Goal: Information Seeking & Learning: Find specific fact

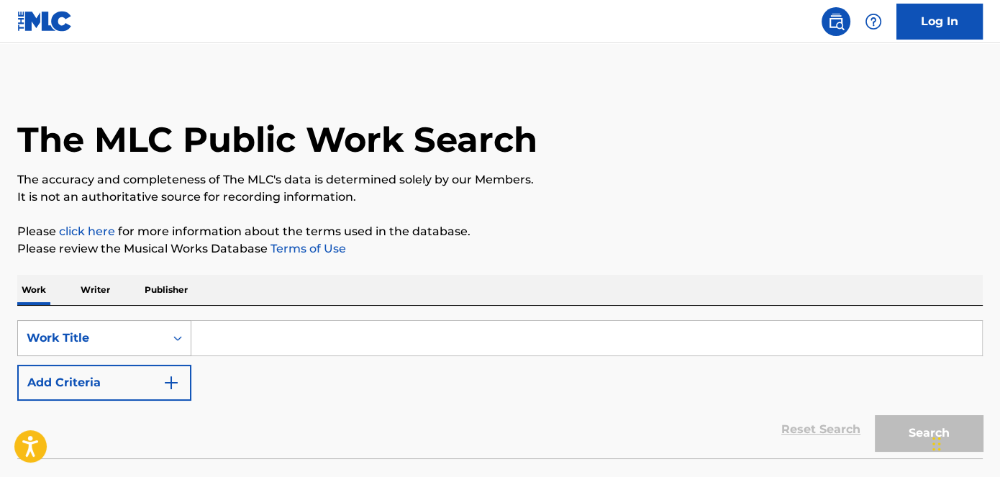
click at [120, 336] on div "Work Title" at bounding box center [104, 338] width 174 height 36
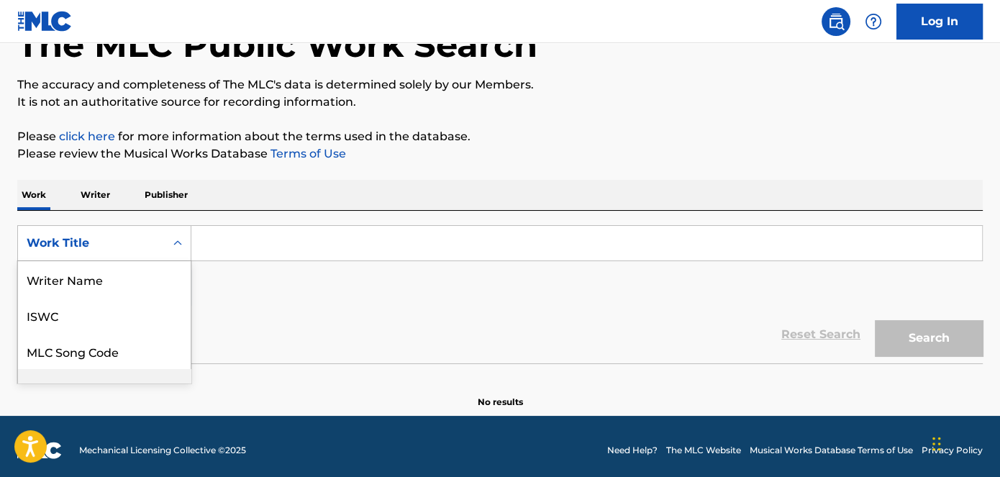
scroll to position [71, 0]
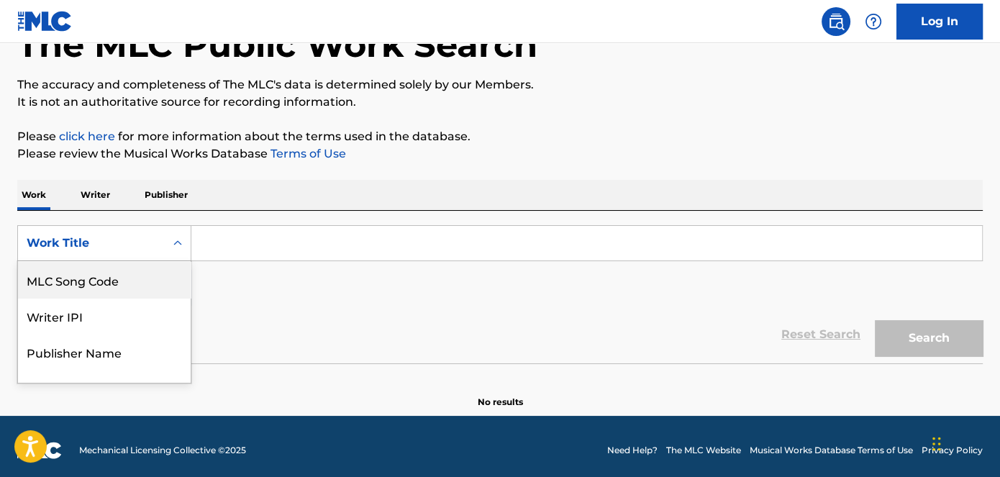
click at [126, 279] on div "MLC Song Code" at bounding box center [104, 280] width 173 height 36
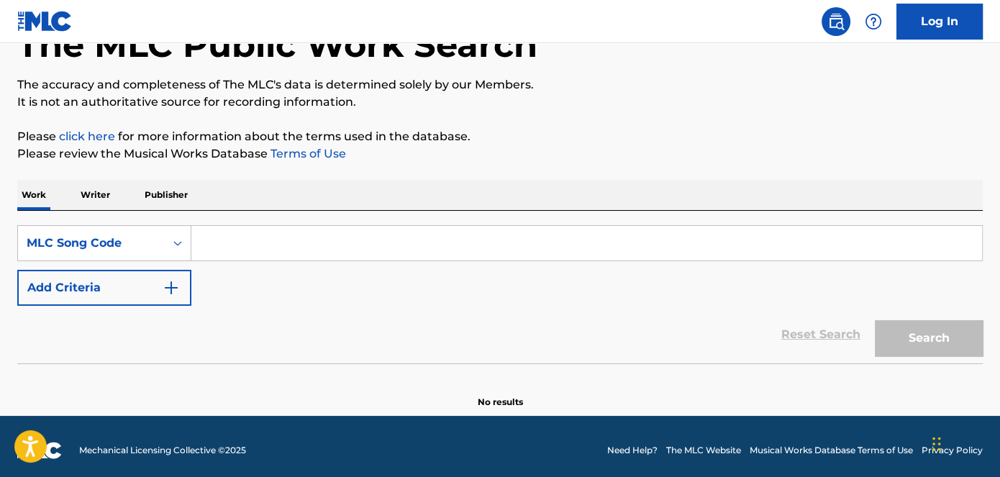
click at [302, 246] on input "Search Form" at bounding box center [586, 243] width 791 height 35
paste input "8305"
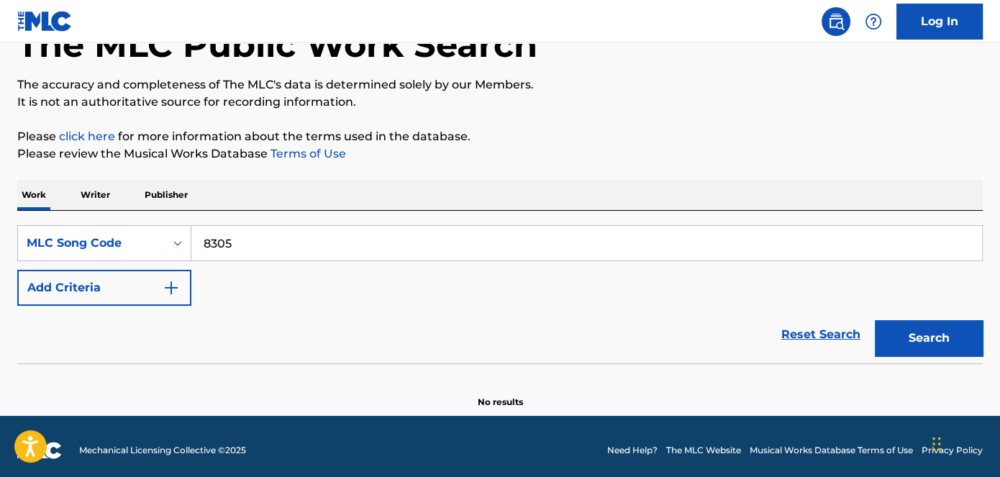
click at [936, 338] on button "Search" at bounding box center [929, 338] width 108 height 36
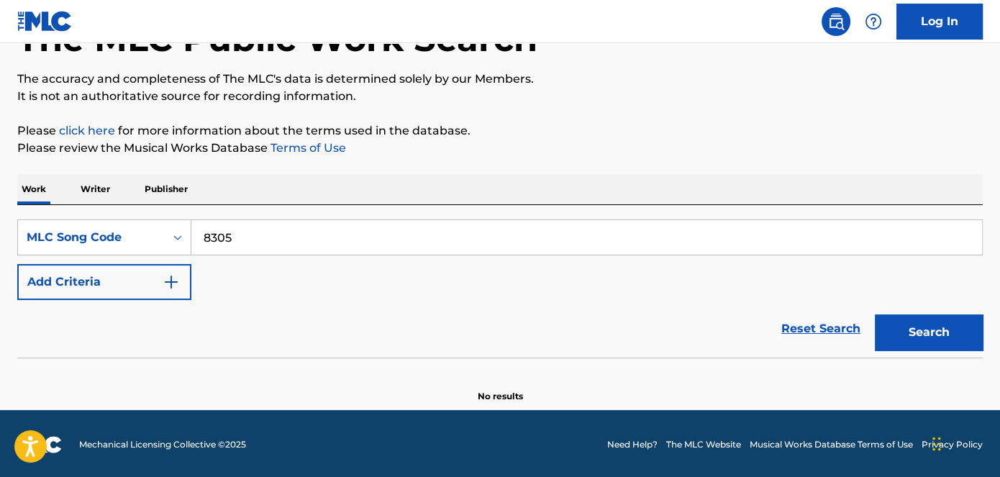
scroll to position [102, 0]
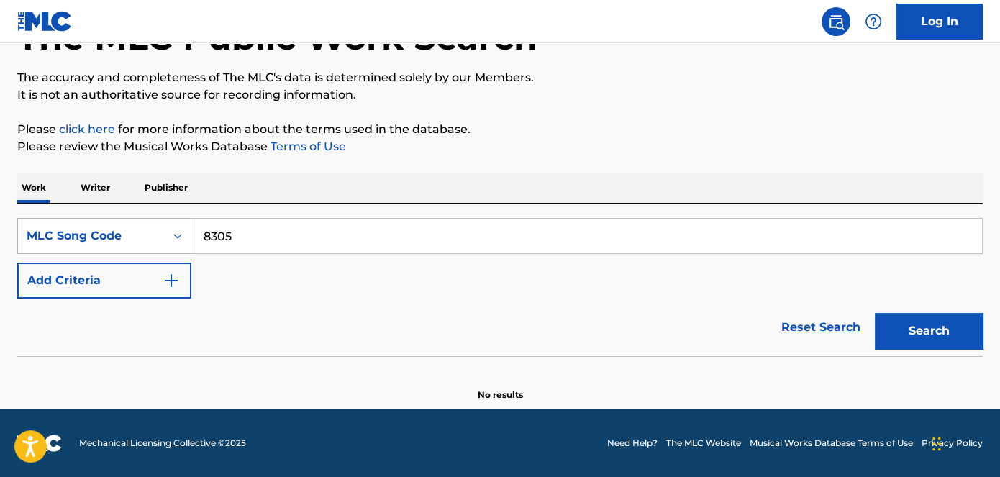
drag, startPoint x: 234, startPoint y: 230, endPoint x: 130, endPoint y: 228, distance: 103.7
click at [130, 228] on div "SearchWithCriteriad9100662-c892-4acc-954b-4456346c7d5c MLC Song Code 8305" at bounding box center [500, 236] width 966 height 36
paste input "AC1CJF"
type input "AC1CJF"
click at [968, 337] on button "Search" at bounding box center [929, 331] width 108 height 36
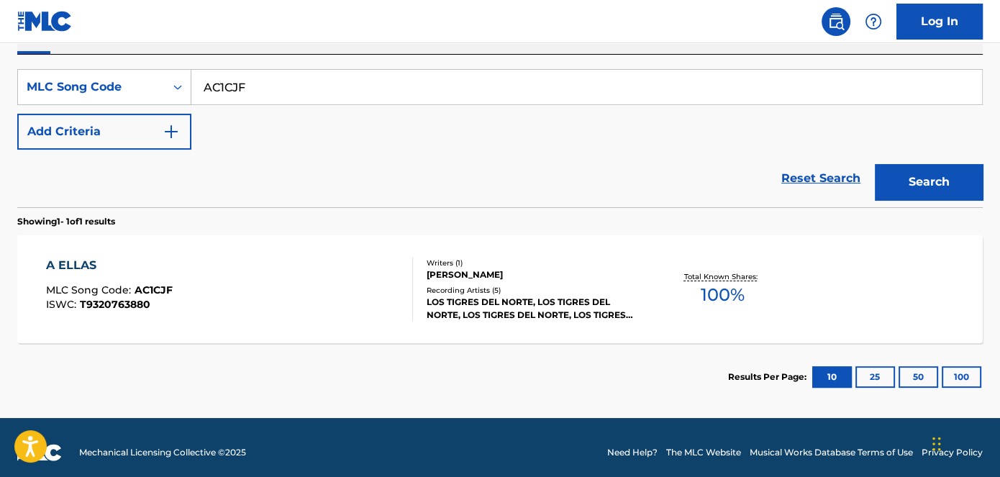
scroll to position [261, 0]
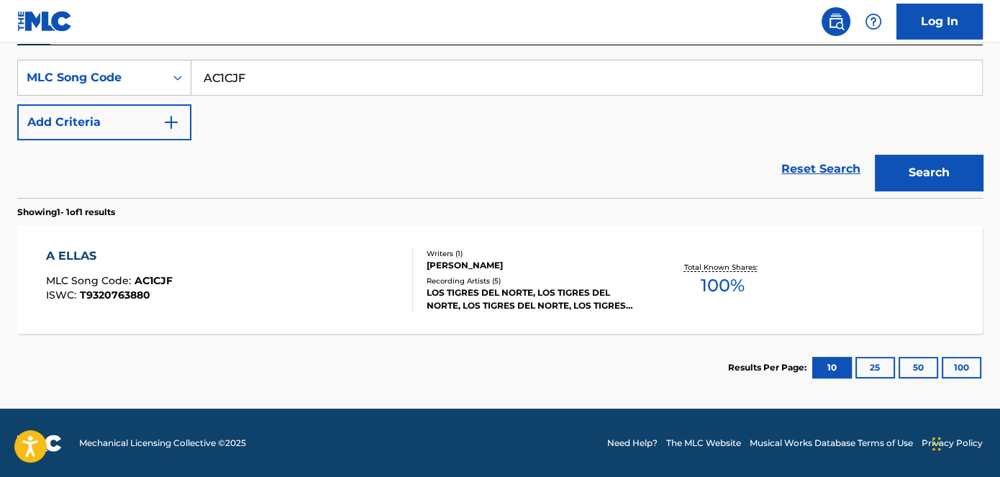
click at [458, 265] on div "[PERSON_NAME]" at bounding box center [535, 265] width 216 height 13
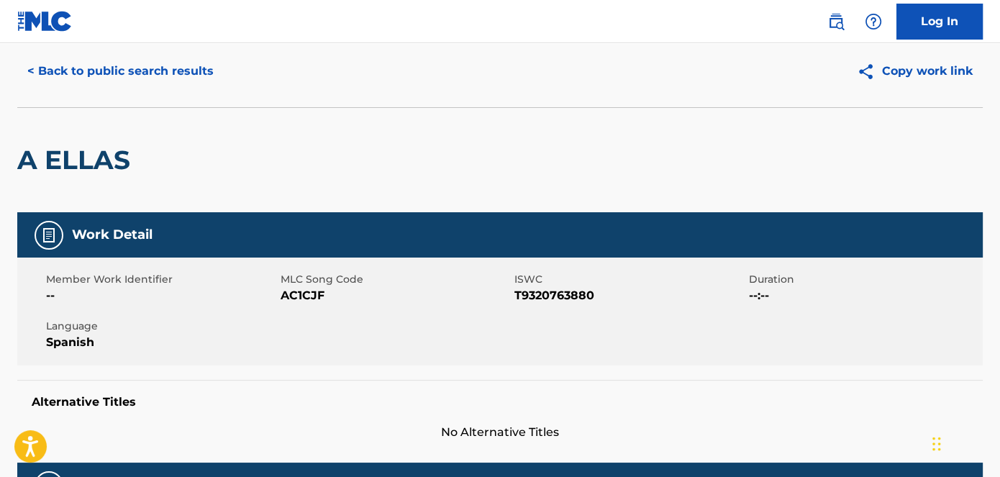
scroll to position [65, 0]
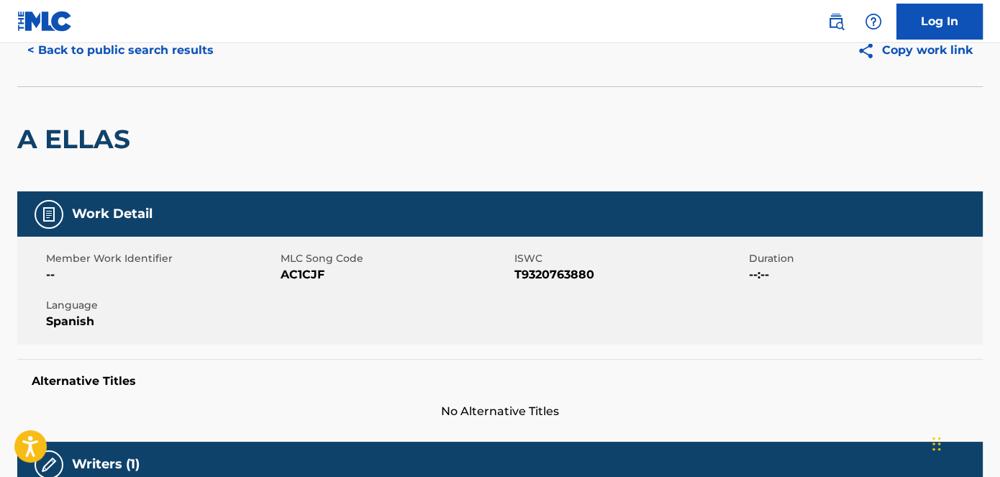
click at [105, 33] on nav "Log In" at bounding box center [500, 21] width 1000 height 43
click at [104, 50] on button "< Back to public search results" at bounding box center [120, 50] width 207 height 36
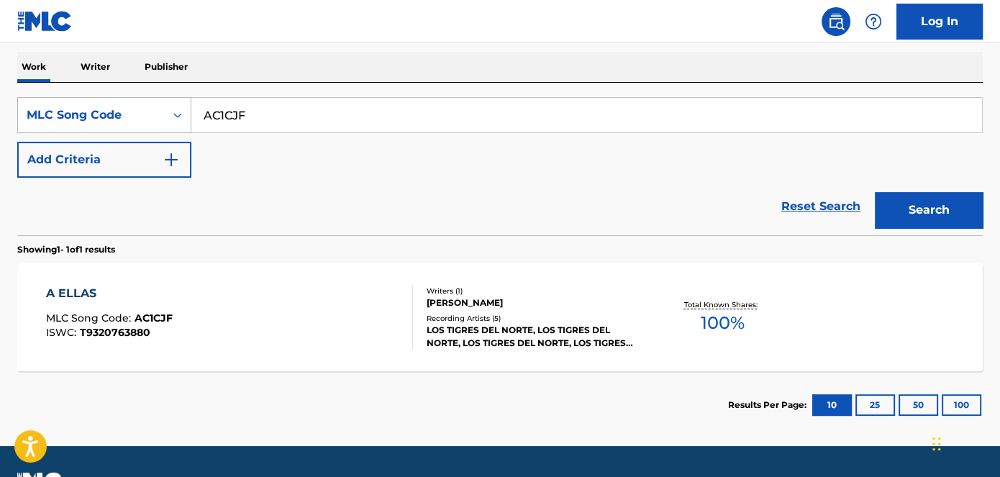
drag, startPoint x: 304, startPoint y: 109, endPoint x: 94, endPoint y: 104, distance: 210.2
click at [94, 104] on div "SearchWithCriteriad9100662-c892-4acc-954b-4456346c7d5c MLC Song Code AC1CJF" at bounding box center [500, 115] width 966 height 36
paste input "VB77R8"
click at [936, 212] on button "Search" at bounding box center [929, 210] width 108 height 36
drag, startPoint x: 261, startPoint y: 73, endPoint x: 257, endPoint y: 94, distance: 21.2
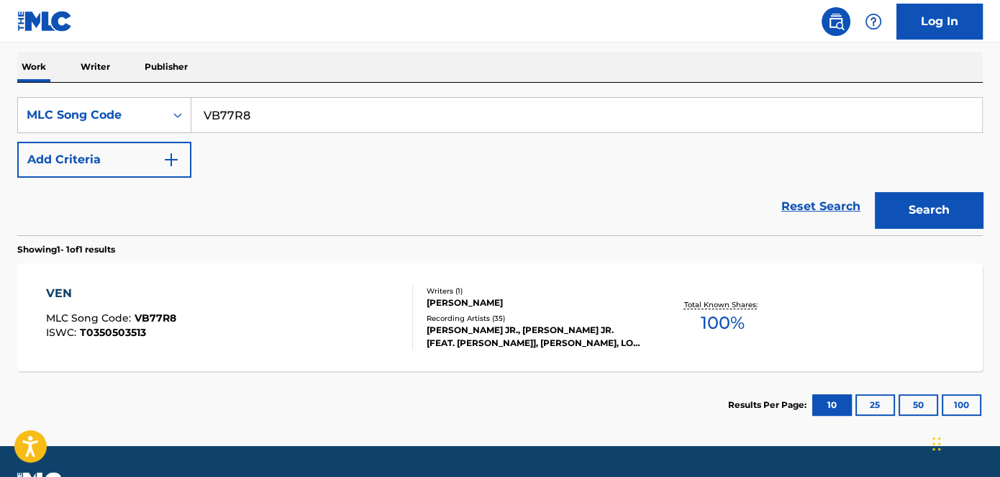
click at [257, 92] on div "Work Writer Publisher SearchWithCriteriad9100662-c892-4acc-954b-4456346c7d5c ML…" at bounding box center [500, 245] width 966 height 387
drag, startPoint x: 257, startPoint y: 112, endPoint x: 150, endPoint y: 112, distance: 107.2
click at [150, 112] on div "SearchWithCriteriad9100662-c892-4acc-954b-4456346c7d5c MLC Song Code VB77R8" at bounding box center [500, 115] width 966 height 36
paste input "1765C"
type input "V1765C"
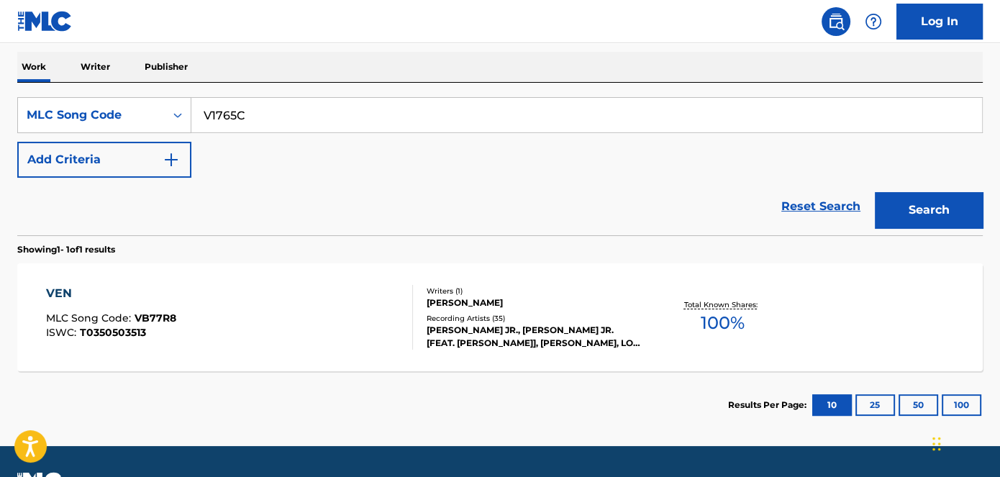
click at [922, 206] on button "Search" at bounding box center [929, 210] width 108 height 36
